Goal: Navigation & Orientation: Find specific page/section

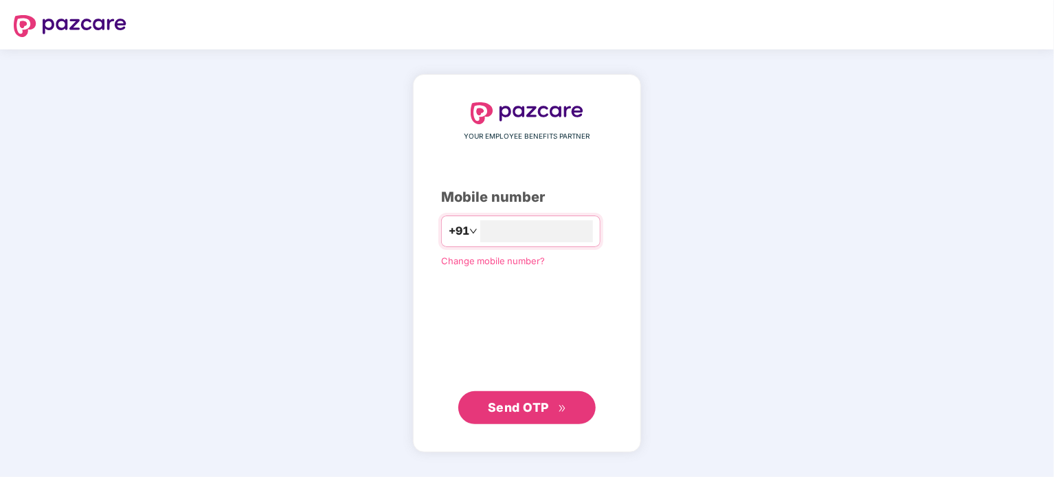
type input "**********"
click at [544, 407] on span "Send OTP" at bounding box center [518, 407] width 61 height 14
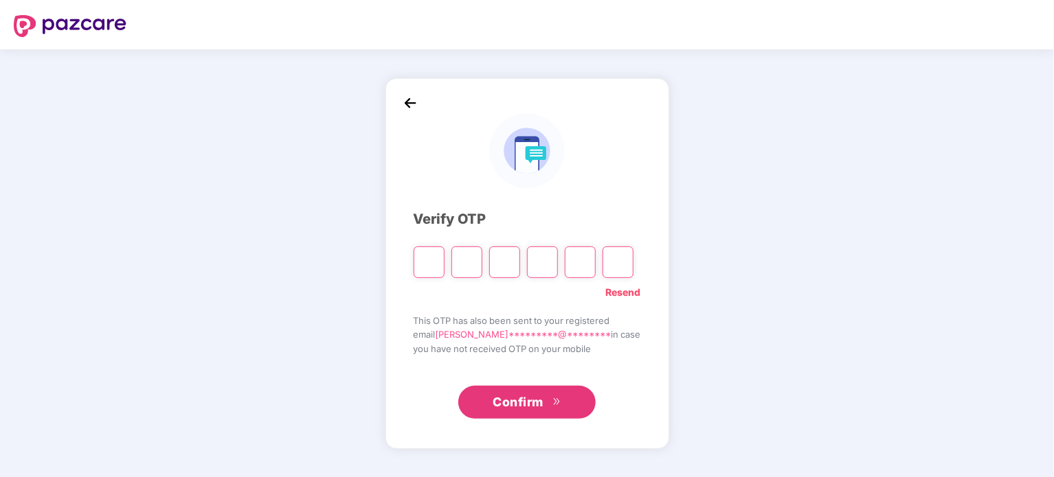
type input "*"
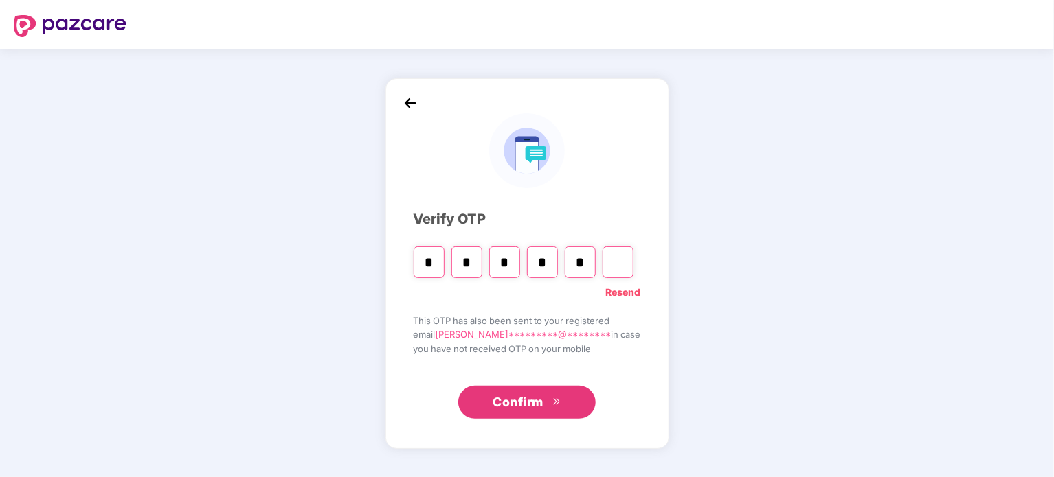
type input "*"
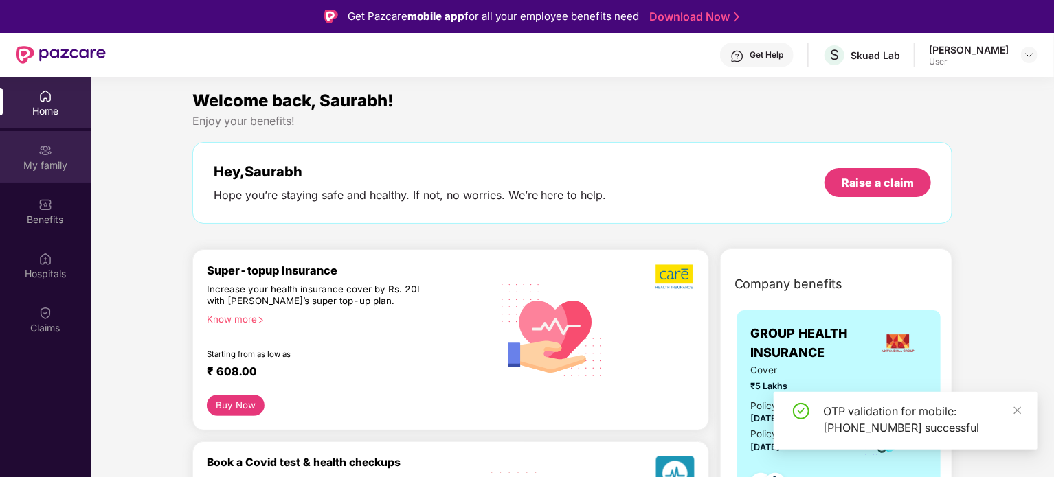
click at [55, 151] on div "My family" at bounding box center [45, 157] width 91 height 52
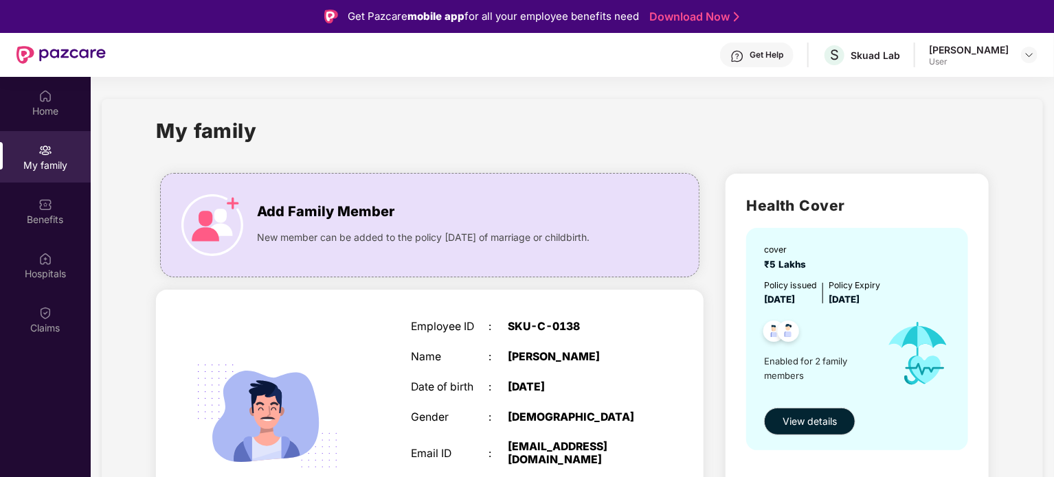
click at [780, 56] on div "Get Help" at bounding box center [766, 54] width 34 height 11
click at [495, 150] on div "My family" at bounding box center [572, 138] width 833 height 47
